Goal: Task Accomplishment & Management: Manage account settings

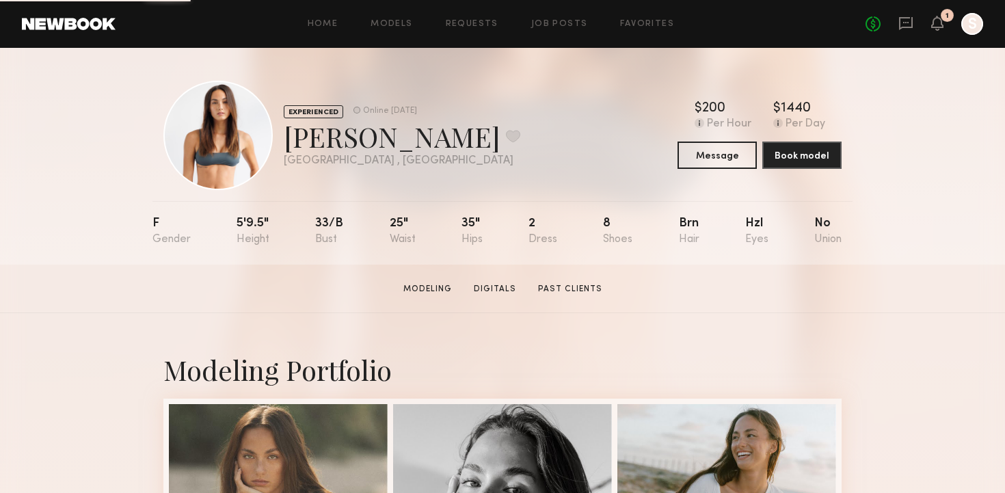
click at [965, 28] on div at bounding box center [972, 24] width 22 height 22
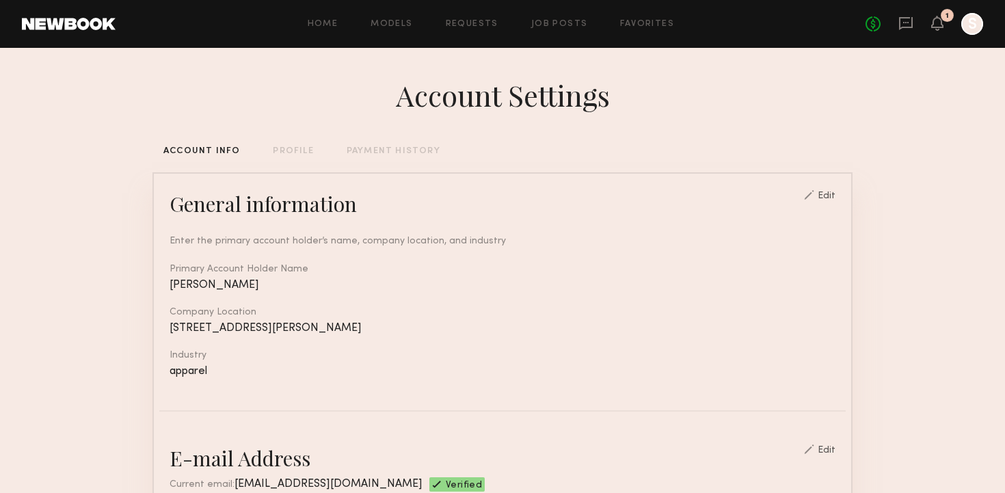
click at [360, 190] on div "General information Edit" at bounding box center [503, 203] width 666 height 27
click at [380, 148] on div "PAYMENT HISTORY" at bounding box center [394, 151] width 94 height 9
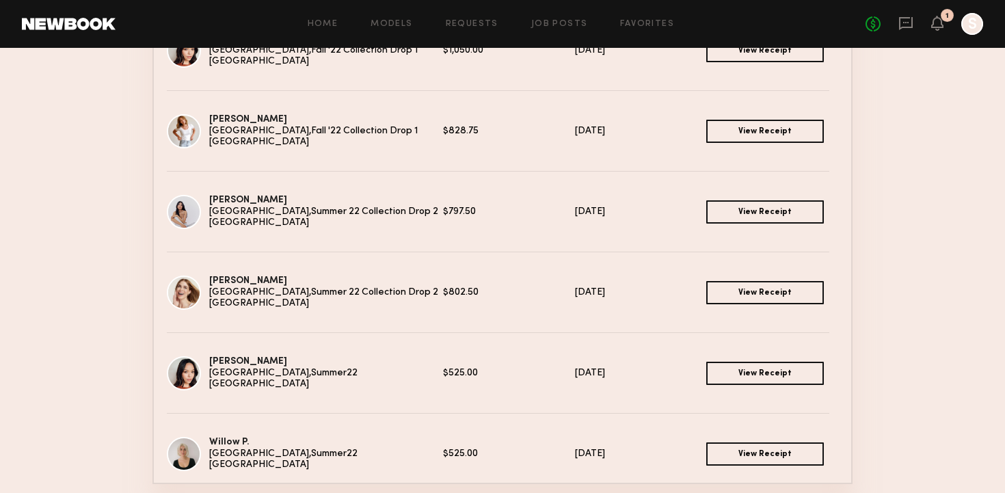
scroll to position [186, 0]
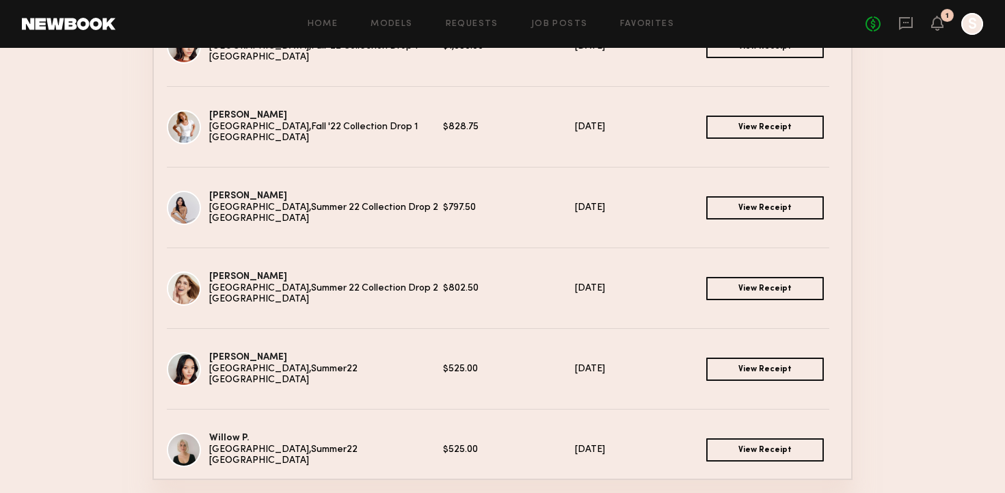
click at [779, 130] on link "View Receipt" at bounding box center [765, 127] width 118 height 23
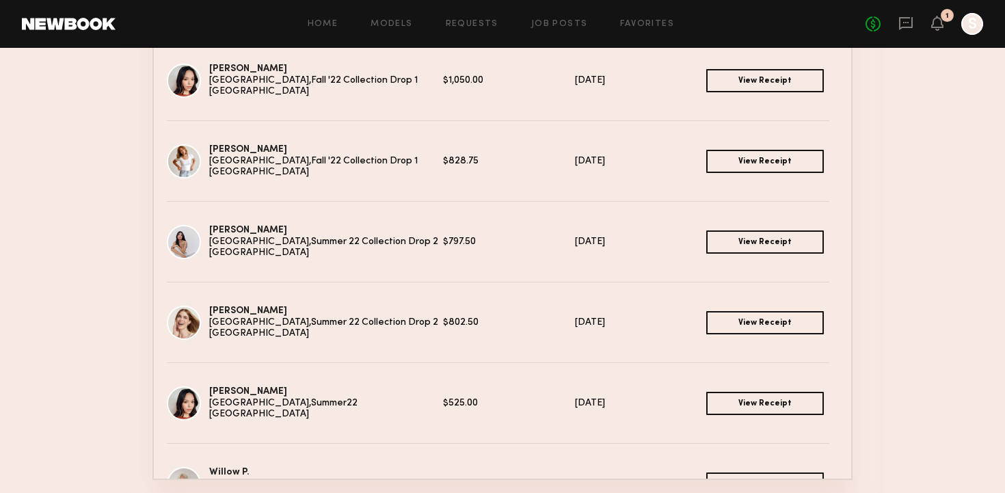
click at [775, 399] on link "View Receipt" at bounding box center [765, 403] width 118 height 23
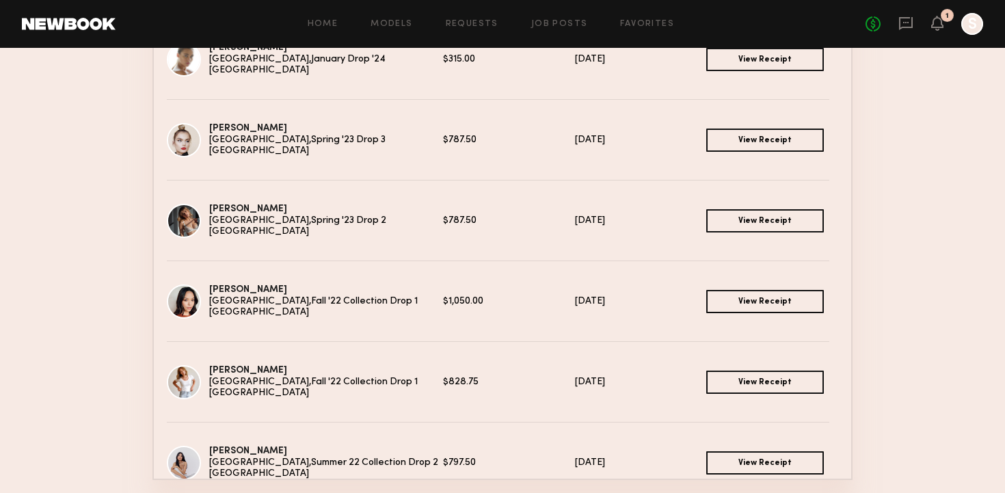
scroll to position [498, 0]
click at [779, 225] on link "View Receipt" at bounding box center [765, 221] width 118 height 23
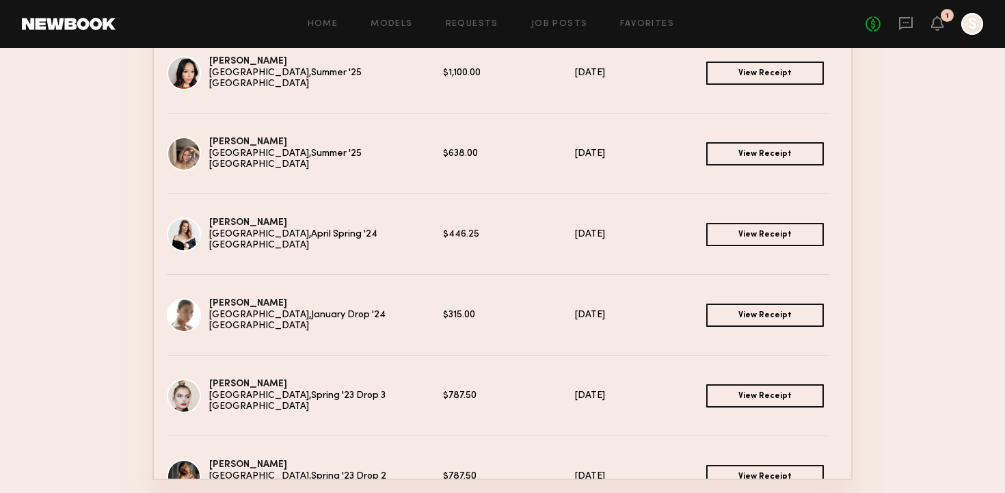
scroll to position [243, 0]
click at [773, 155] on link "View Receipt" at bounding box center [765, 154] width 118 height 23
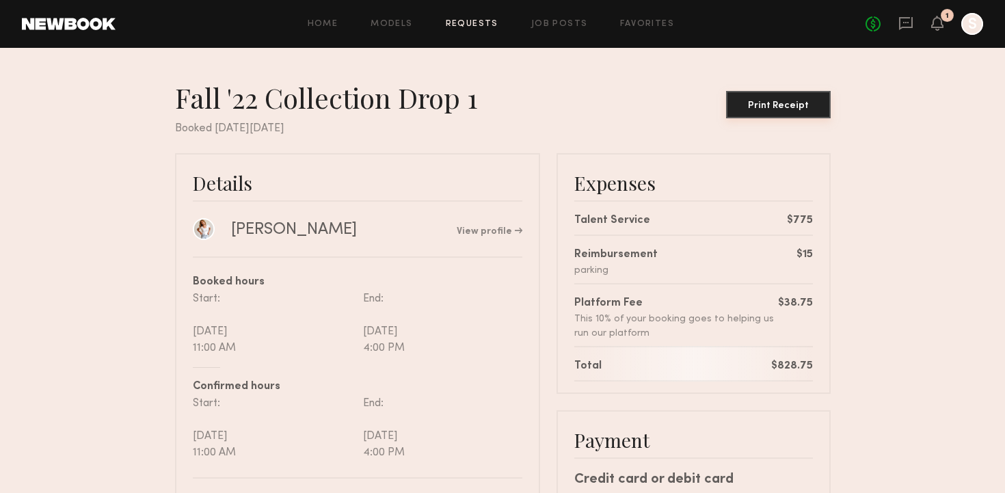
click at [782, 103] on div "Print Receipt" at bounding box center [779, 106] width 94 height 10
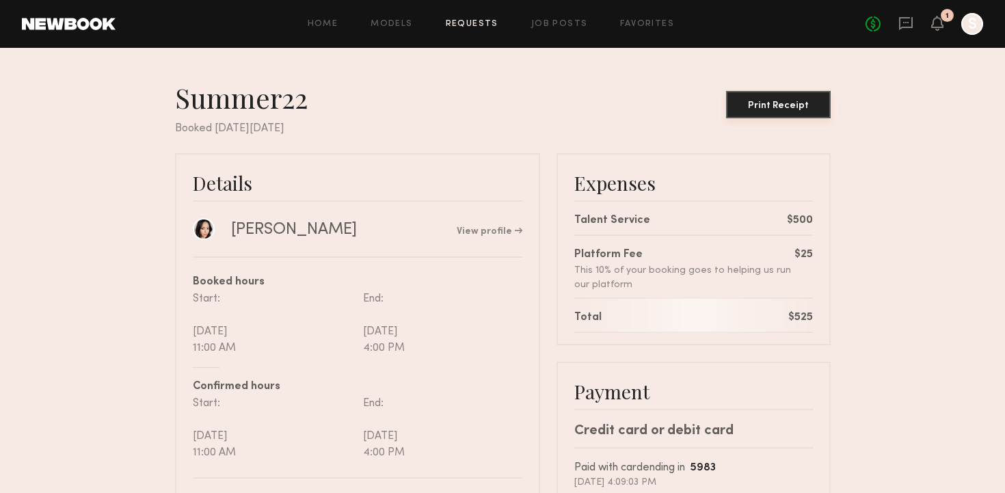
click at [804, 110] on div "Print Receipt" at bounding box center [779, 106] width 94 height 10
click at [788, 107] on div "Print Receipt" at bounding box center [779, 106] width 94 height 10
click at [786, 112] on button "Print Receipt" at bounding box center [778, 104] width 105 height 27
click at [120, 61] on div "Summer '25 Print Receipt Booked [DATE][DATE] Details Masha B. View profile Book…" at bounding box center [502, 435] width 1005 height 775
